Goal: Information Seeking & Learning: Learn about a topic

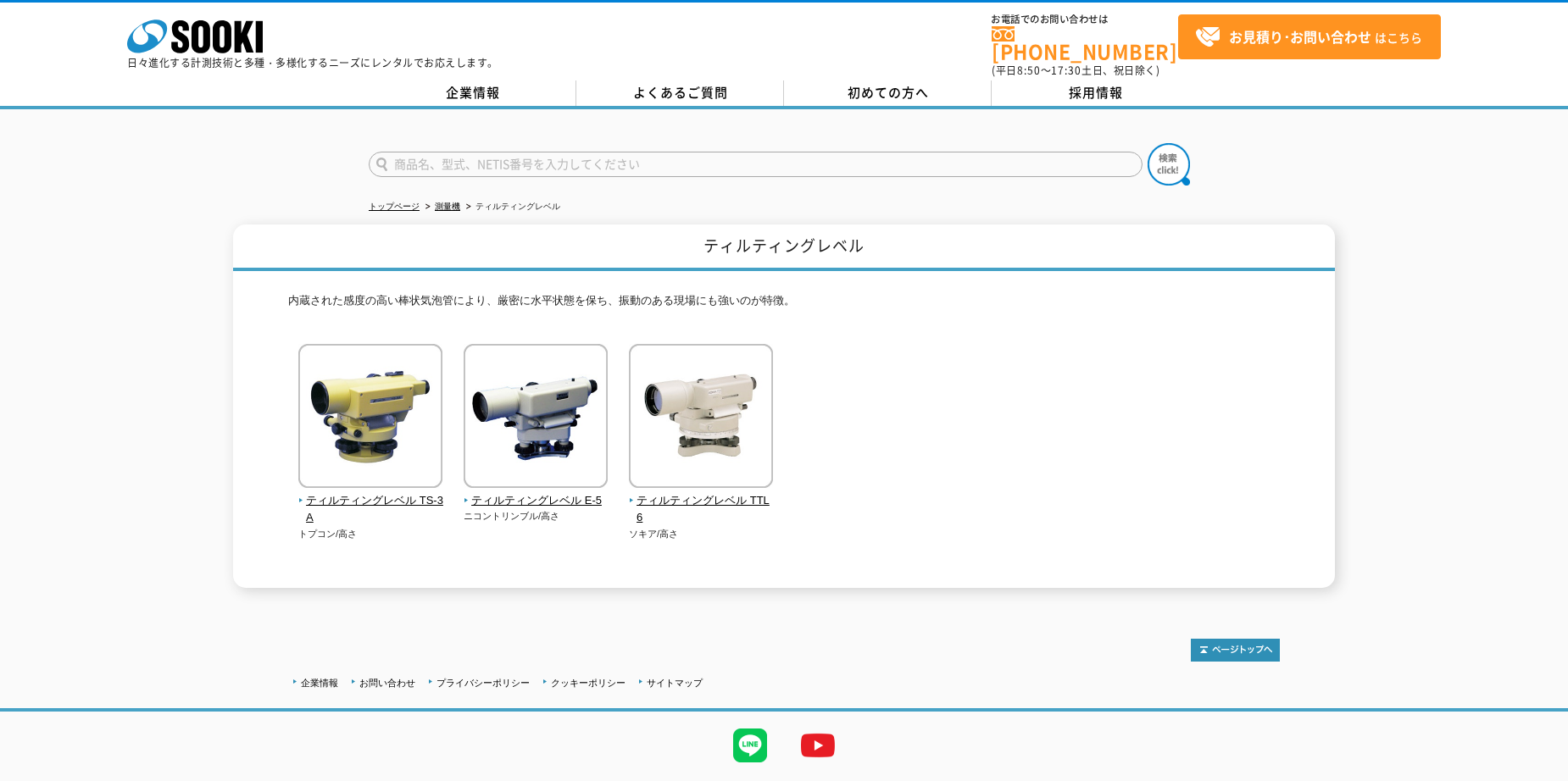
click at [474, 604] on div "企業情報 お問い合わせ プライバシーポリシー クッキーポリシー サイトマップ ©SOOKI Co.,Ltd. All Rights Reserved. テスト…" at bounding box center [784, 715] width 1568 height 222
click at [529, 495] on span "ティルティングレベル E-5" at bounding box center [535, 501] width 145 height 18
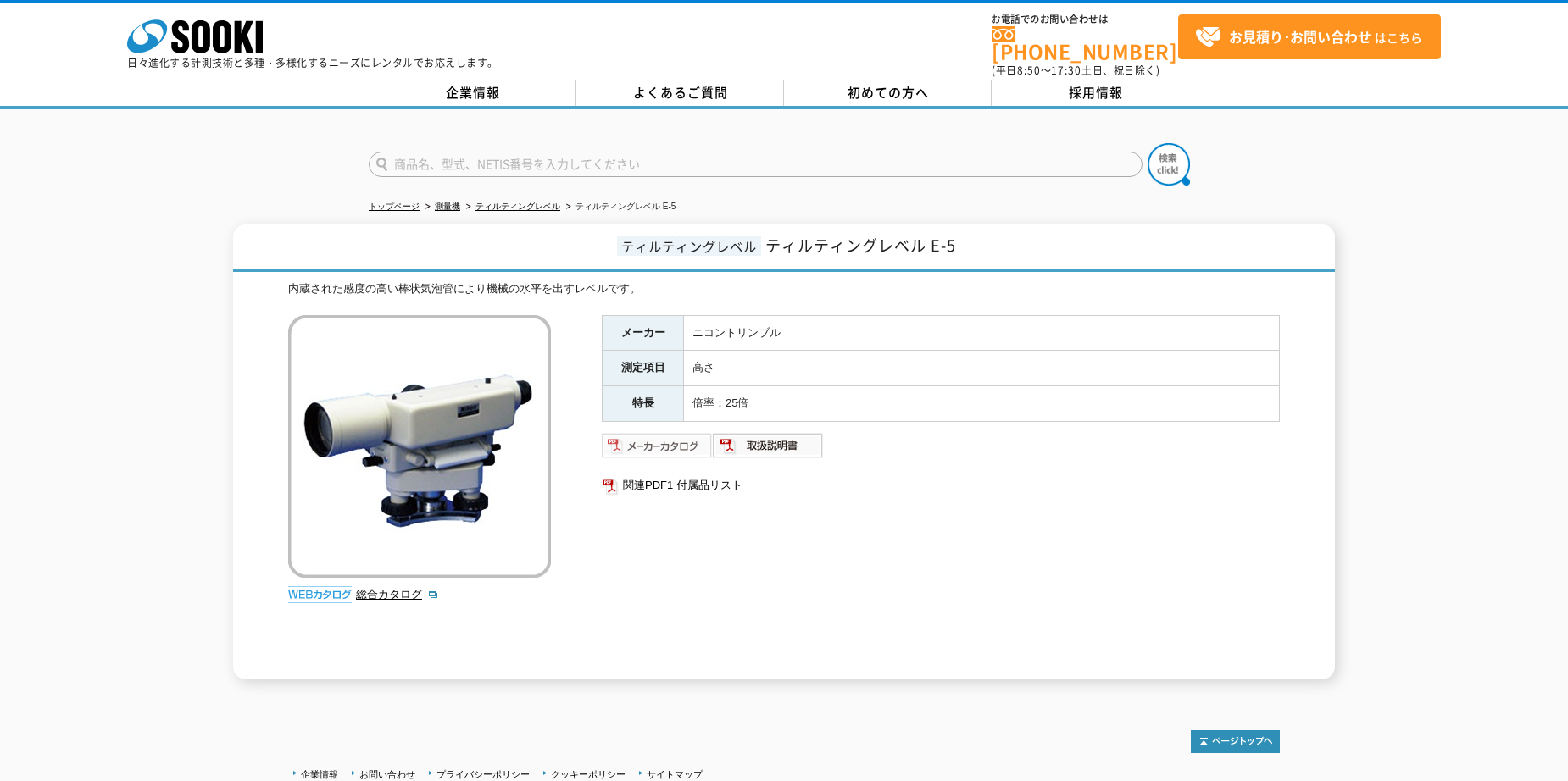
click at [676, 434] on img at bounding box center [657, 446] width 111 height 27
click at [676, 480] on link "関連PDF1 付属品リスト" at bounding box center [941, 486] width 678 height 22
click at [797, 441] on img at bounding box center [768, 446] width 111 height 27
click at [934, 554] on div "メーカー ニコントリンブル 測定項目 高さ 特長 倍率：25倍 関連PDF1 付属品リスト" at bounding box center [941, 497] width 678 height 364
click at [185, 516] on div "ティルティングレベル ティルティングレベル E-5 内蔵された感度の高い棒状気泡管により機械の水平を出すレベルです。 総合カタログ メーカー ニコントリンブル…" at bounding box center [784, 451] width 1568 height 455
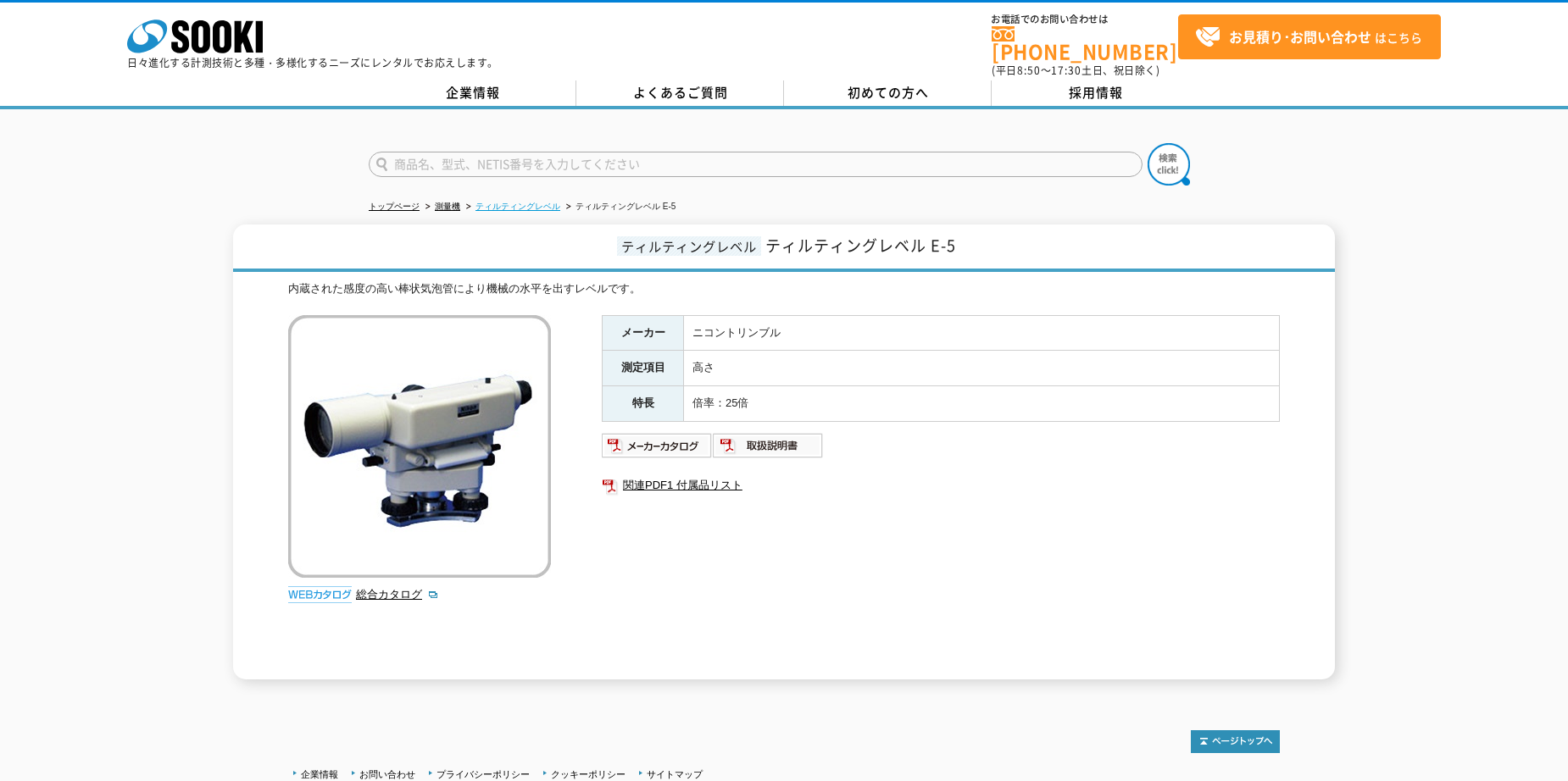
click at [538, 202] on link "ティルティングレベル" at bounding box center [518, 206] width 85 height 9
click at [955, 569] on div "メーカー ニコントリンブル 測定項目 高さ 特長 倍率：25倍 関連PDF1 付属品リスト" at bounding box center [941, 497] width 678 height 364
click at [443, 202] on link "測量機" at bounding box center [447, 206] width 25 height 9
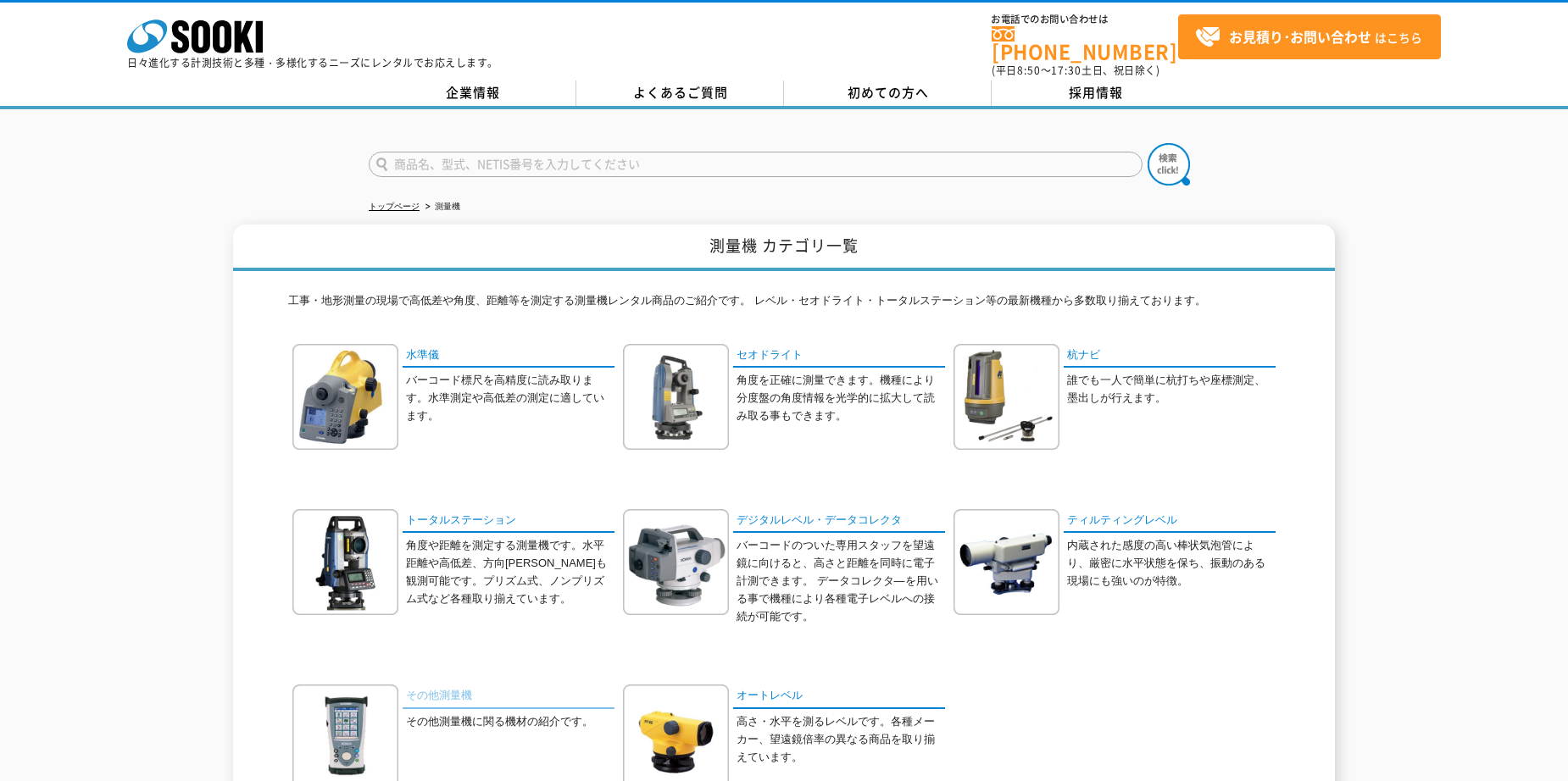
click at [436, 685] on link "その他測量機" at bounding box center [508, 696] width 212 height 24
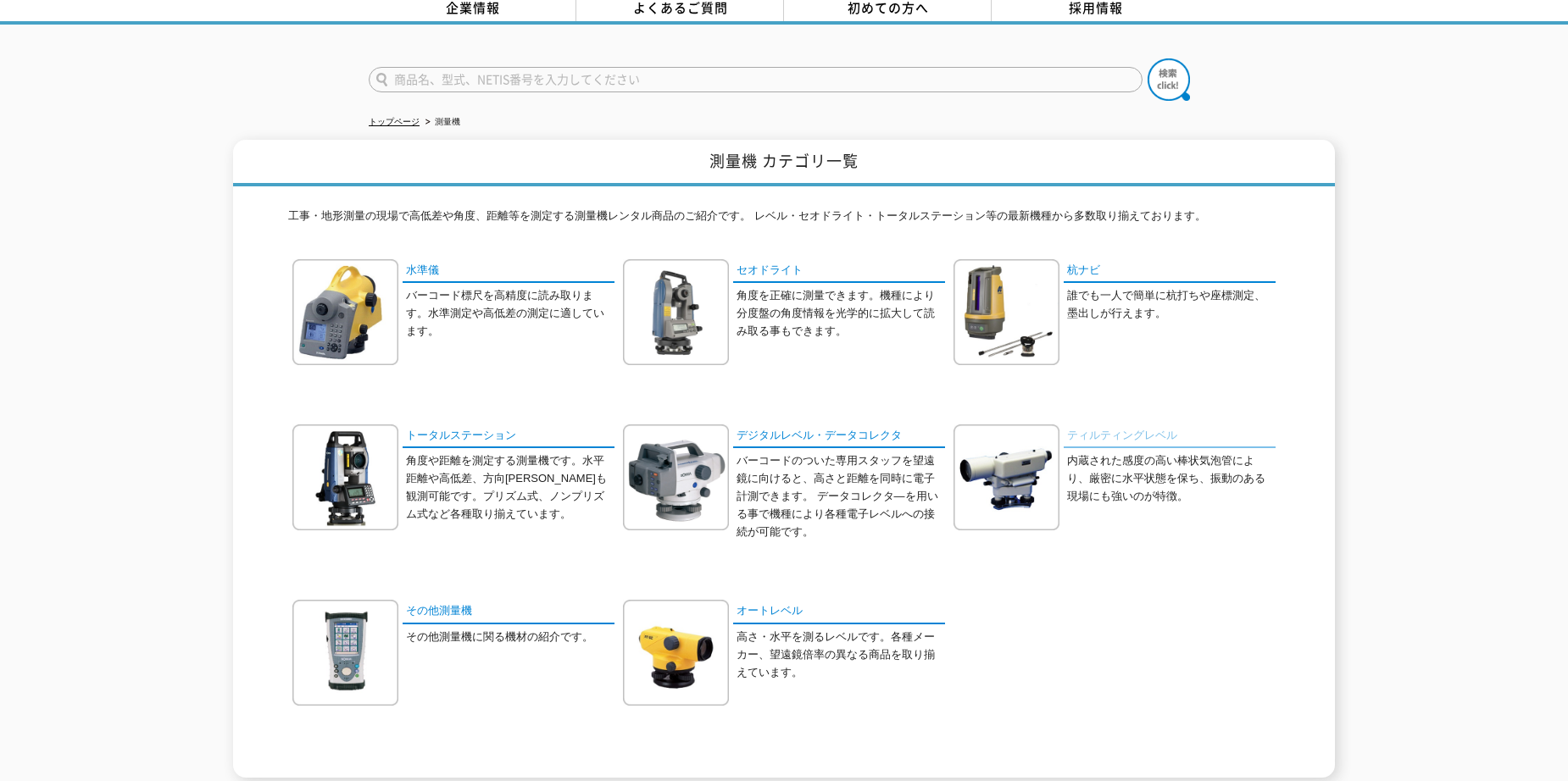
click at [1098, 424] on link "ティルティングレベル" at bounding box center [1169, 436] width 212 height 24
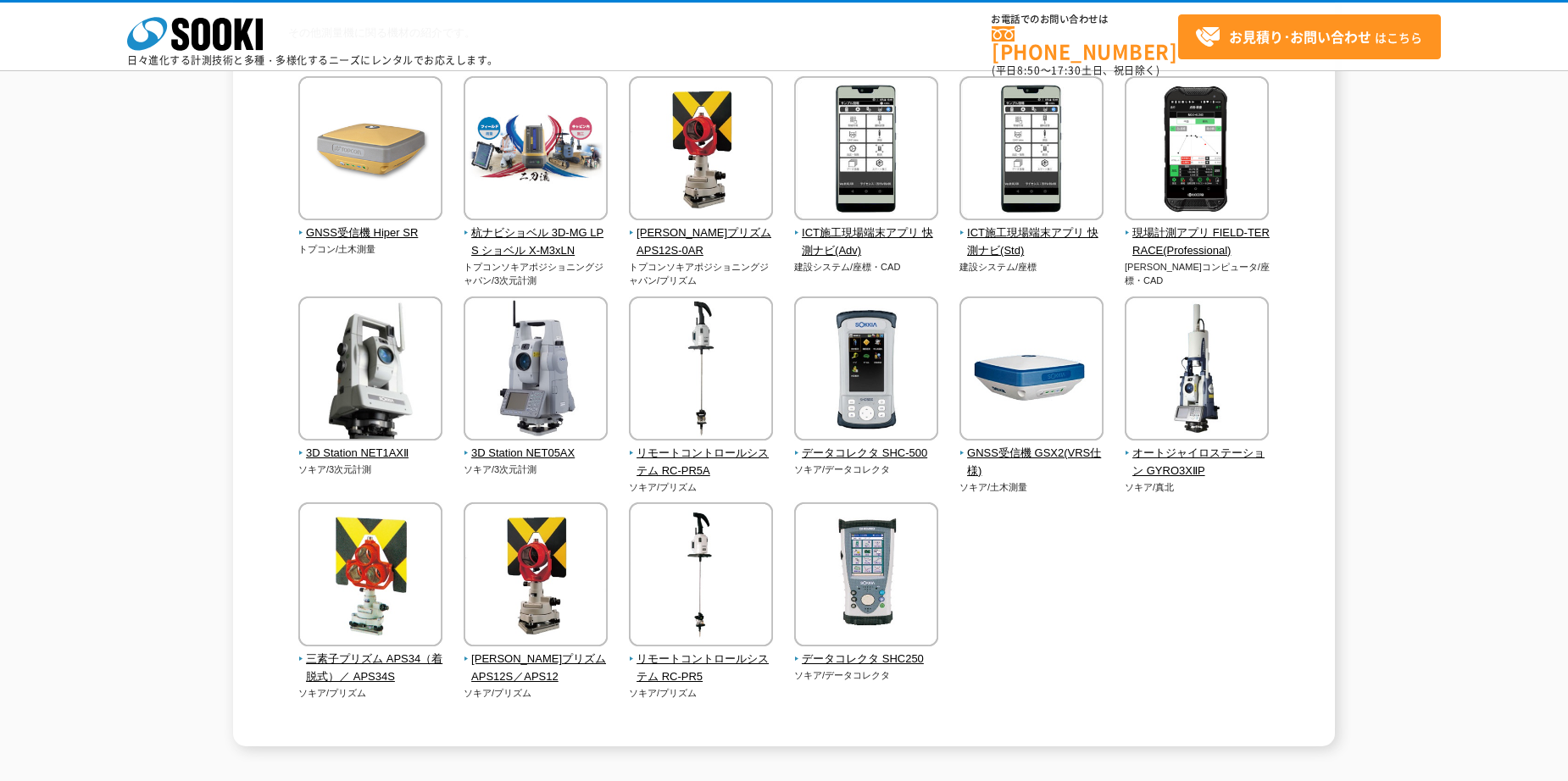
scroll to position [395, 0]
